Goal: Information Seeking & Learning: Learn about a topic

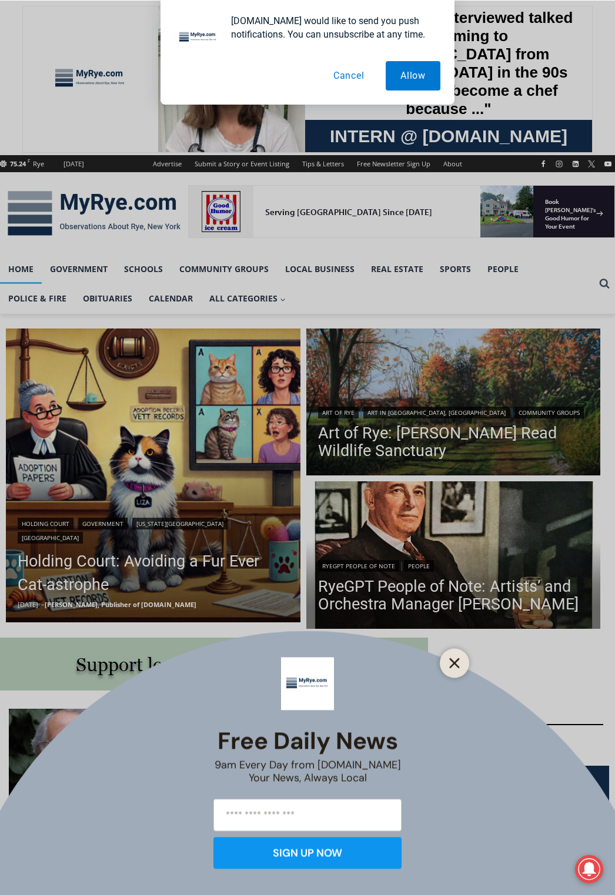
click at [458, 663] on icon "Close" at bounding box center [454, 663] width 11 height 11
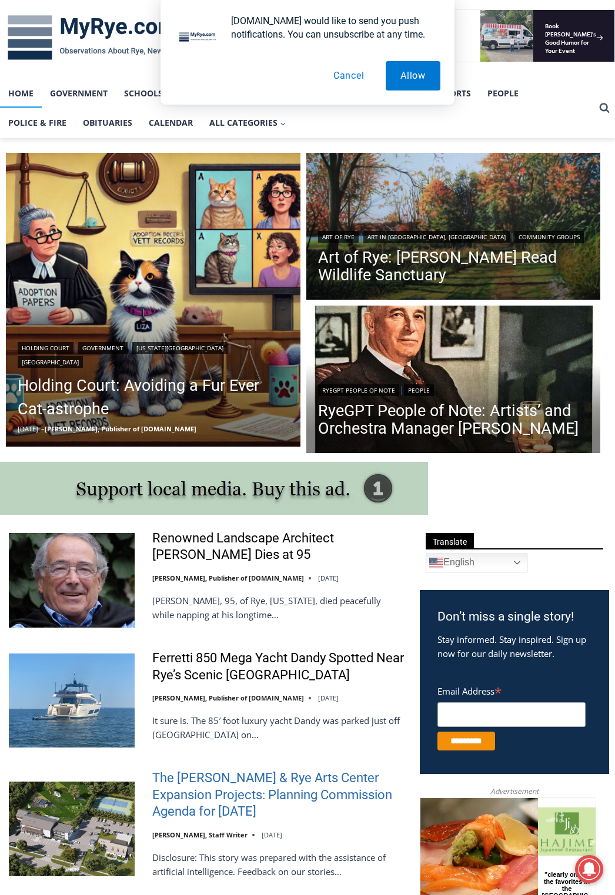
scroll to position [353, 0]
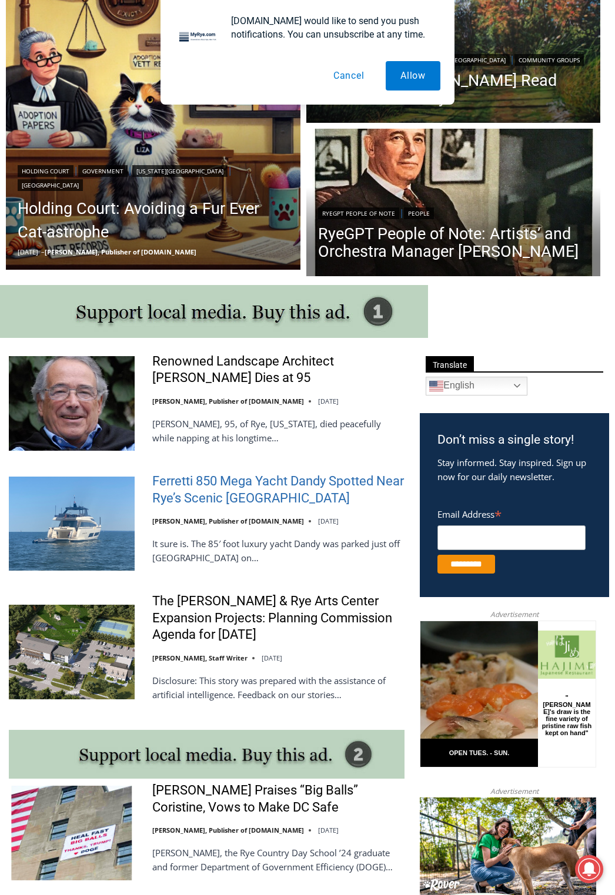
click at [272, 497] on link "Ferretti 850 Mega Yacht Dandy Spotted Near Rye’s Scenic [GEOGRAPHIC_DATA]" at bounding box center [278, 489] width 252 height 33
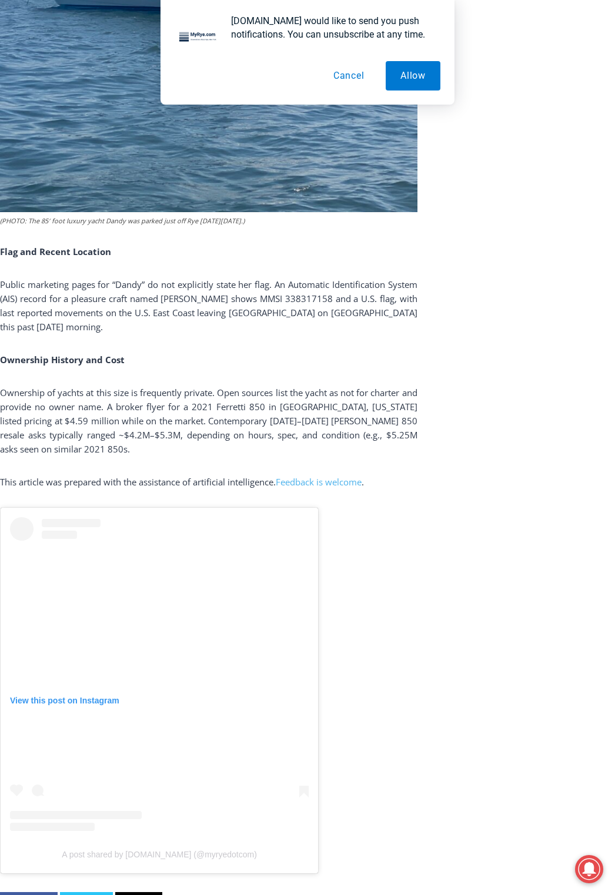
scroll to position [2174, 0]
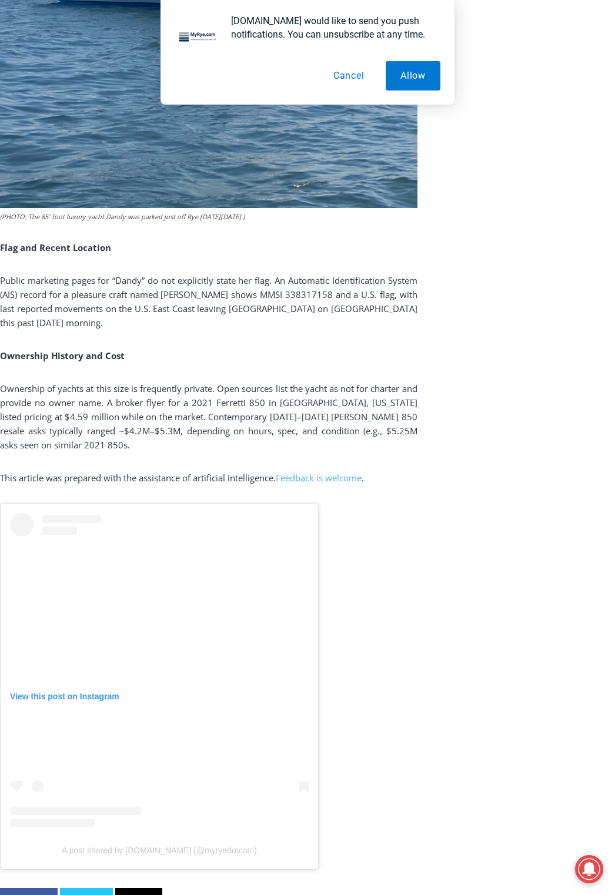
click at [354, 76] on button "Cancel" at bounding box center [349, 75] width 61 height 29
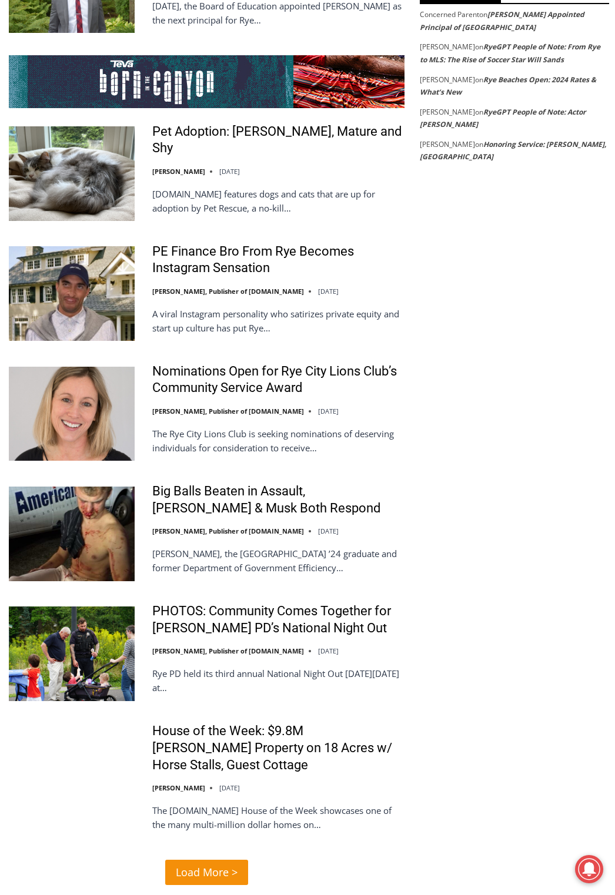
scroll to position [2645, 0]
